Goal: Information Seeking & Learning: Learn about a topic

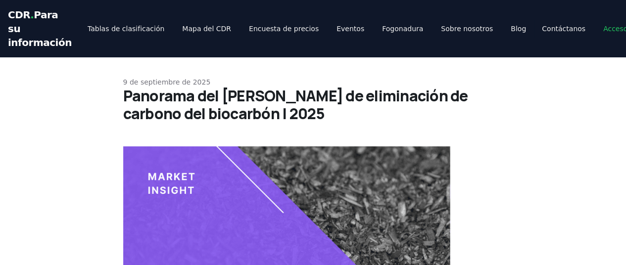
click at [482, 109] on h1 "Panorama [PERSON_NAME] de eliminación de carbono del biocarbón | 2025" at bounding box center [313, 105] width 380 height 36
click at [281, 156] on img at bounding box center [287, 268] width 328 height 245
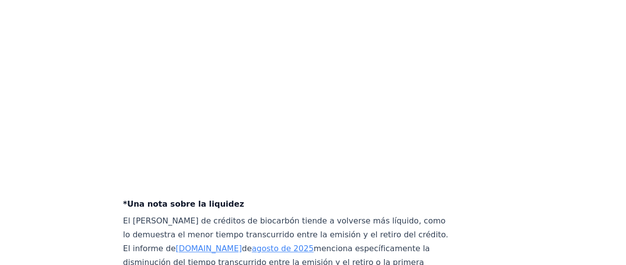
scroll to position [4157, 0]
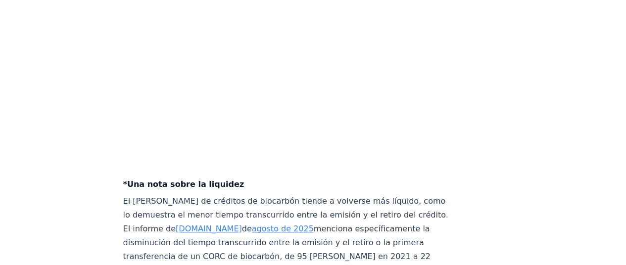
click at [252, 224] on font "agosto de 2025" at bounding box center [283, 228] width 62 height 9
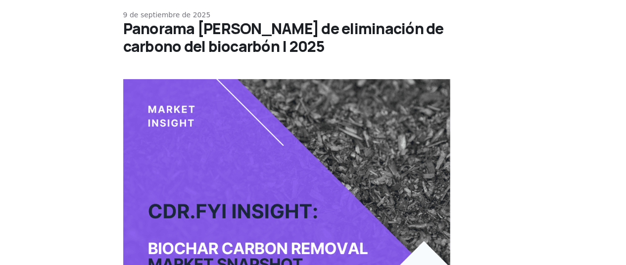
scroll to position [119, 0]
